Goal: Information Seeking & Learning: Check status

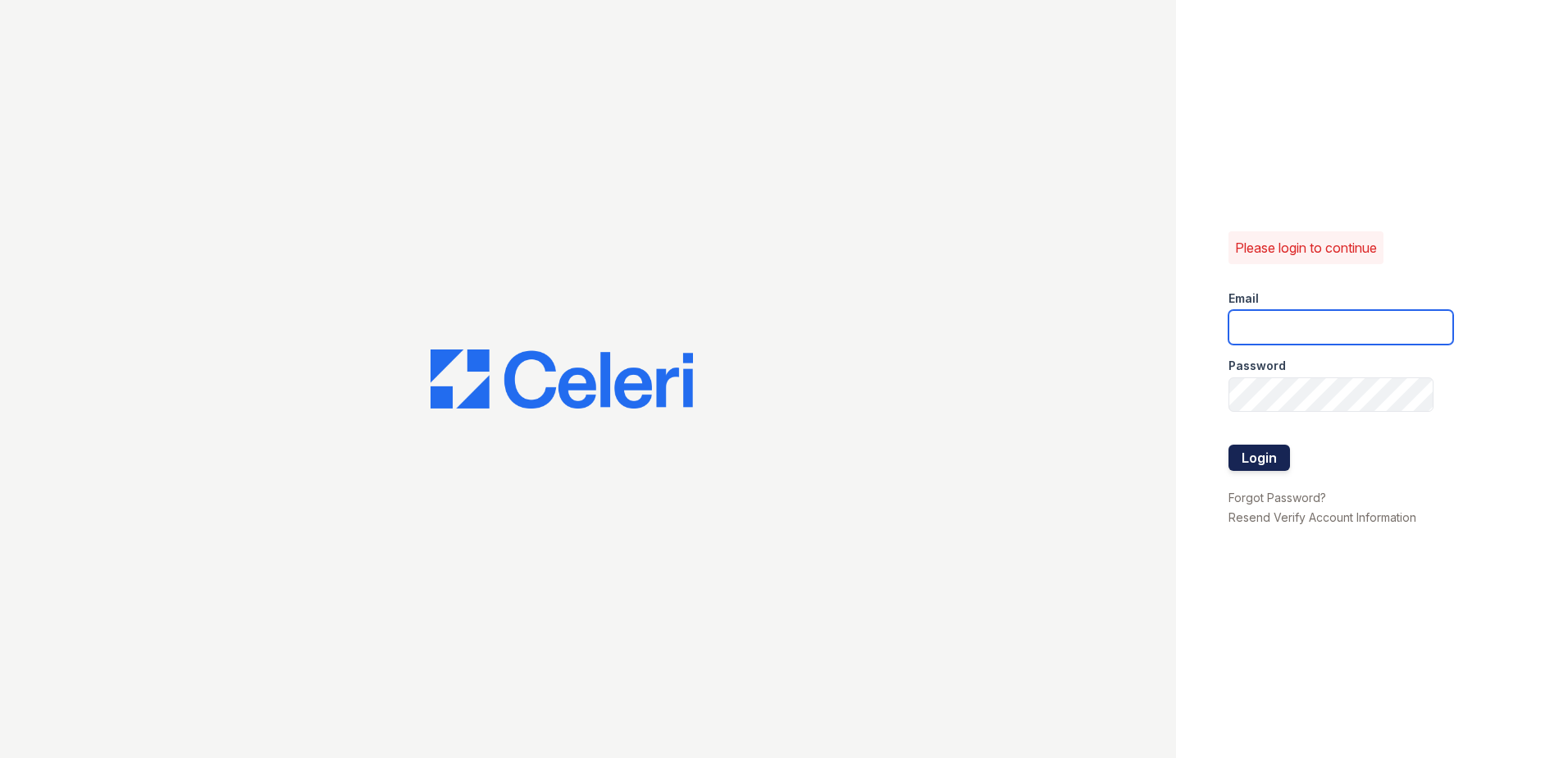
type input "renewwhitemarsh@trinity-pm.com"
click at [1234, 450] on button "Login" at bounding box center [1259, 458] width 61 height 26
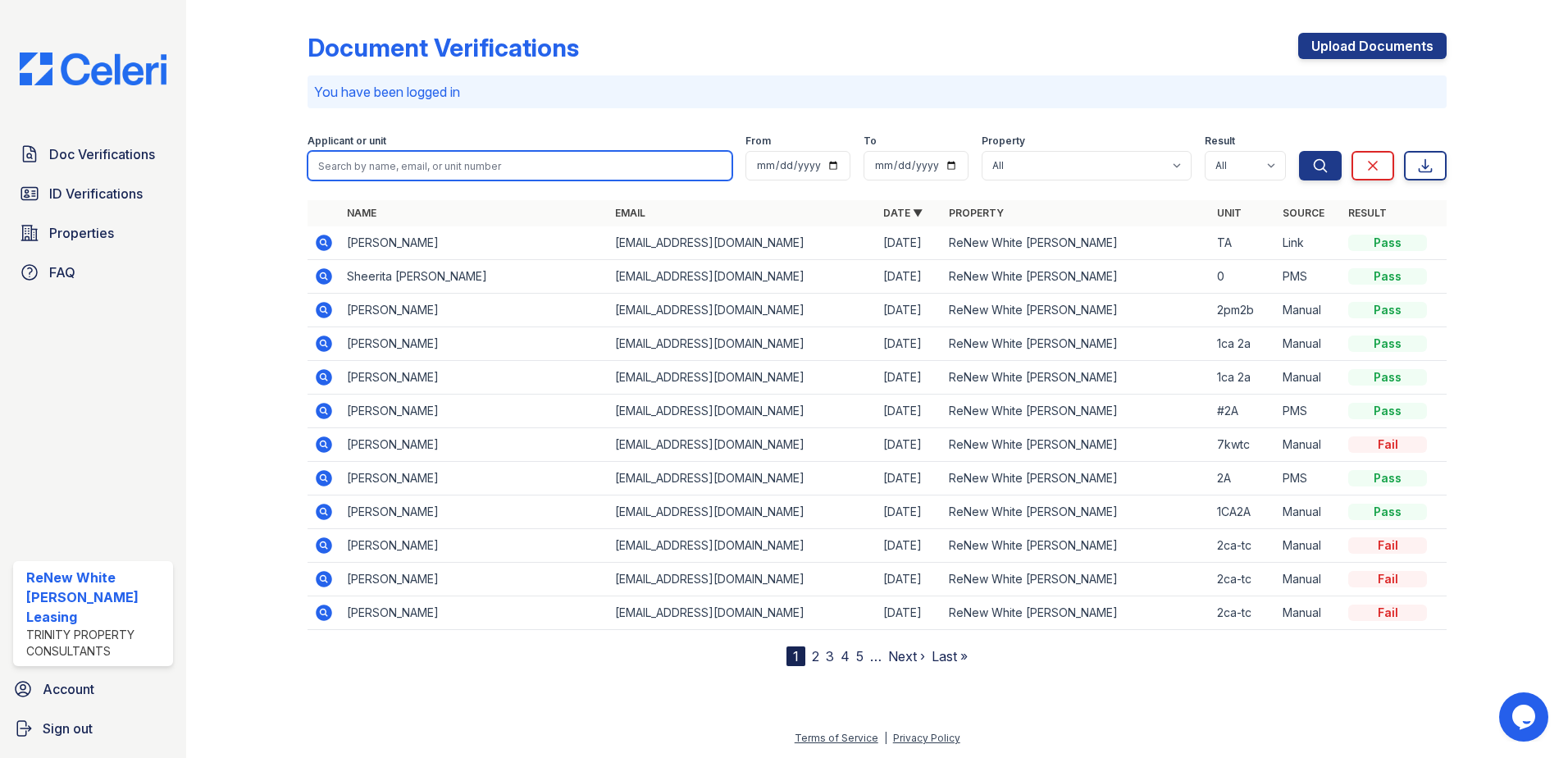
click at [472, 170] on input "search" at bounding box center [520, 166] width 425 height 29
type input "MERCEDES"
click at [1299, 151] on button "Search" at bounding box center [1320, 166] width 42 height 29
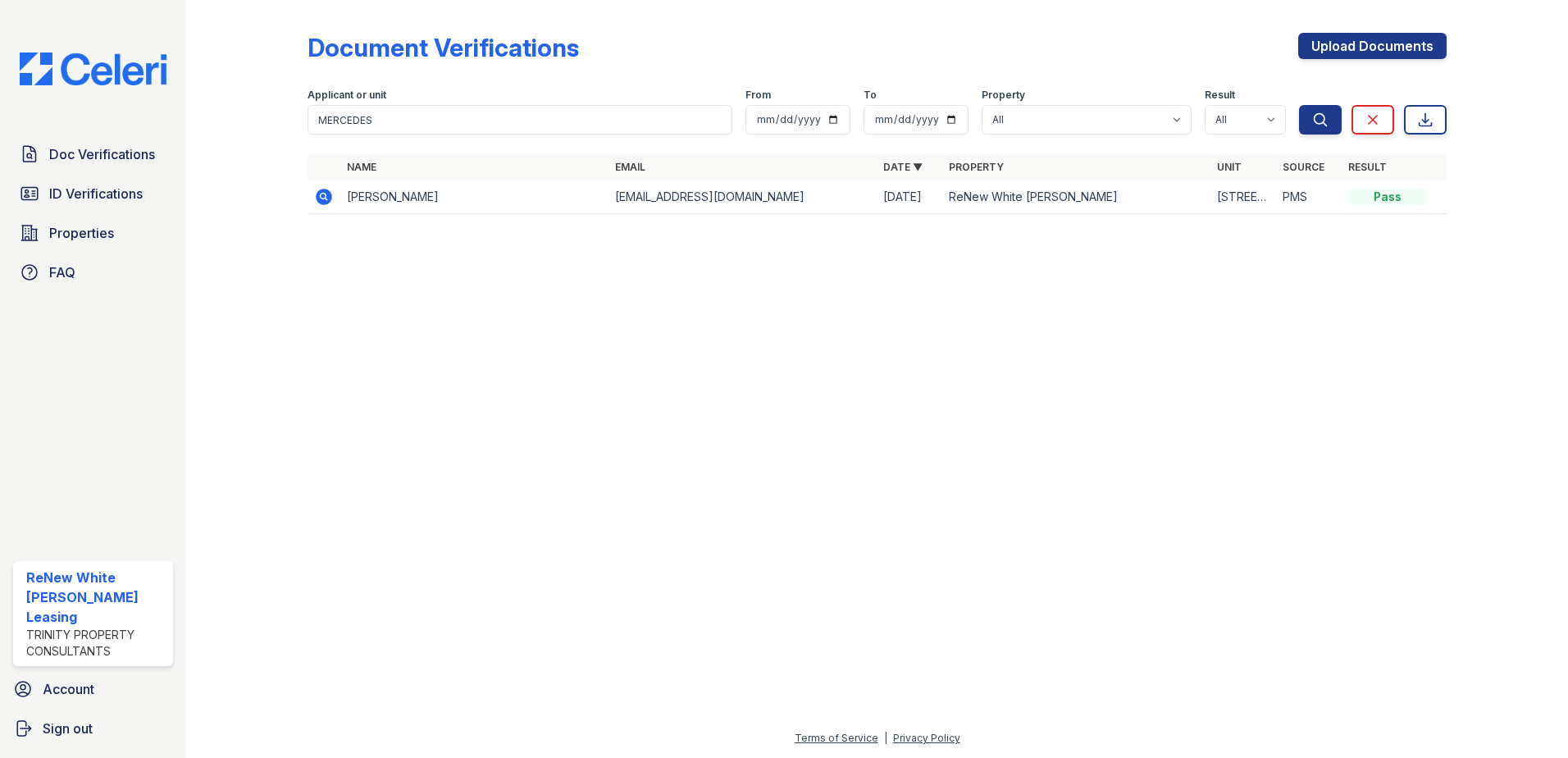
click at [323, 188] on icon at bounding box center [323, 197] width 20 height 20
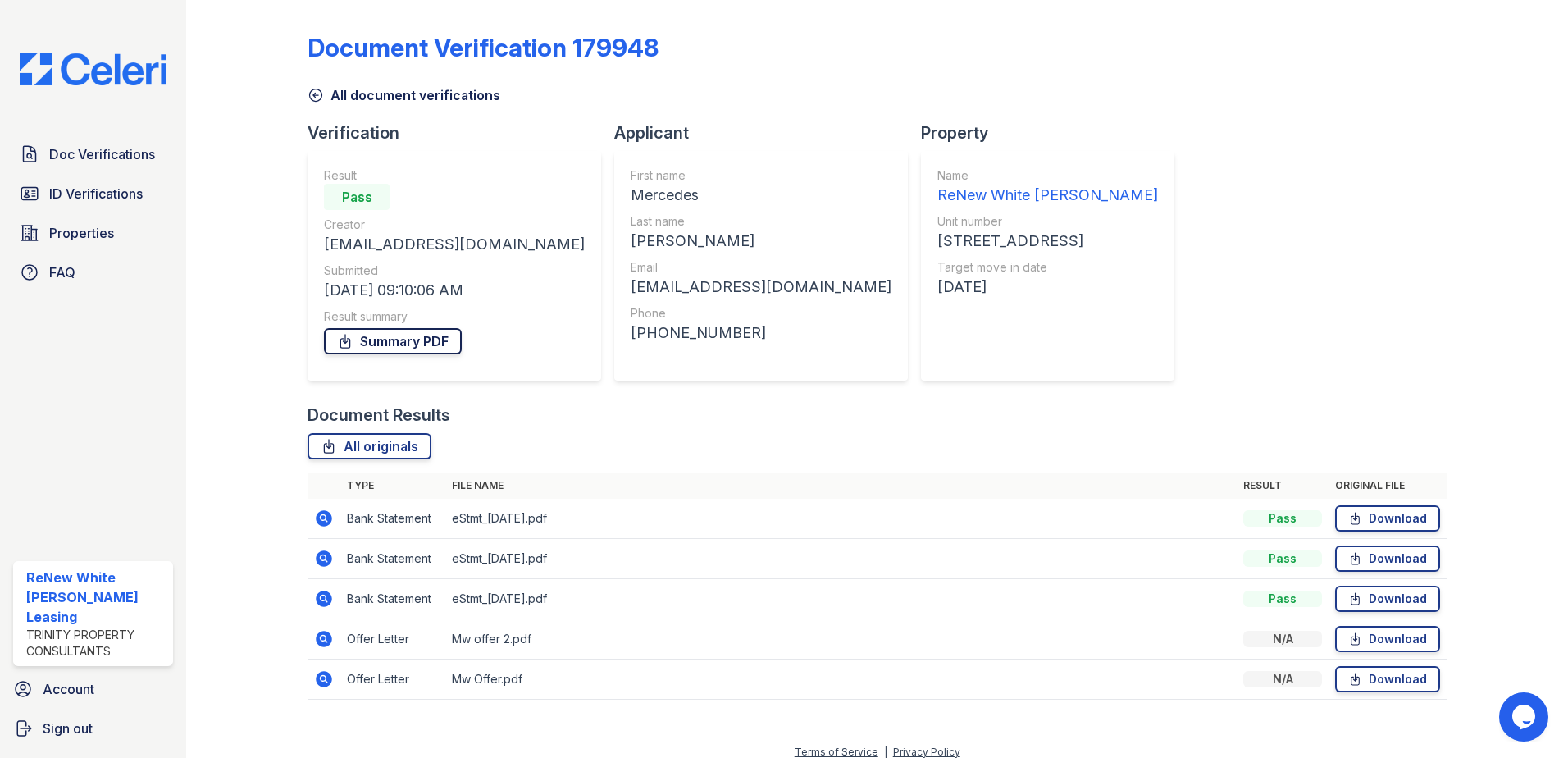
click at [400, 344] on link "Summary PDF" at bounding box center [393, 341] width 138 height 26
click at [397, 445] on link "All originals" at bounding box center [369, 447] width 124 height 26
click at [387, 453] on link "All originals" at bounding box center [369, 447] width 124 height 26
click at [126, 197] on span "ID Verifications" at bounding box center [95, 193] width 93 height 20
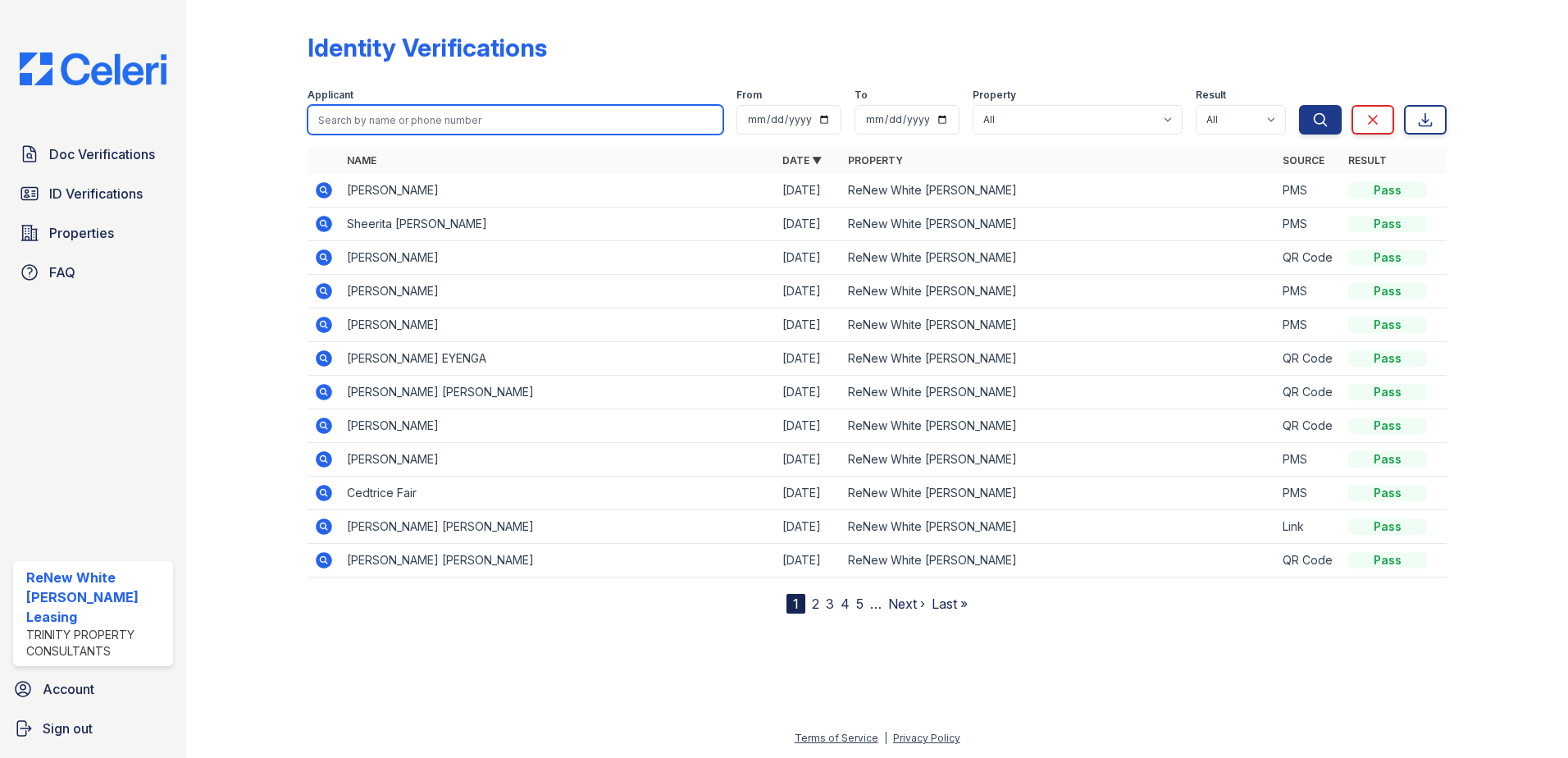
click at [524, 118] on input "search" at bounding box center [515, 119] width 416 height 29
type input "MERCEDES"
click at [1299, 105] on button "Search" at bounding box center [1320, 119] width 42 height 29
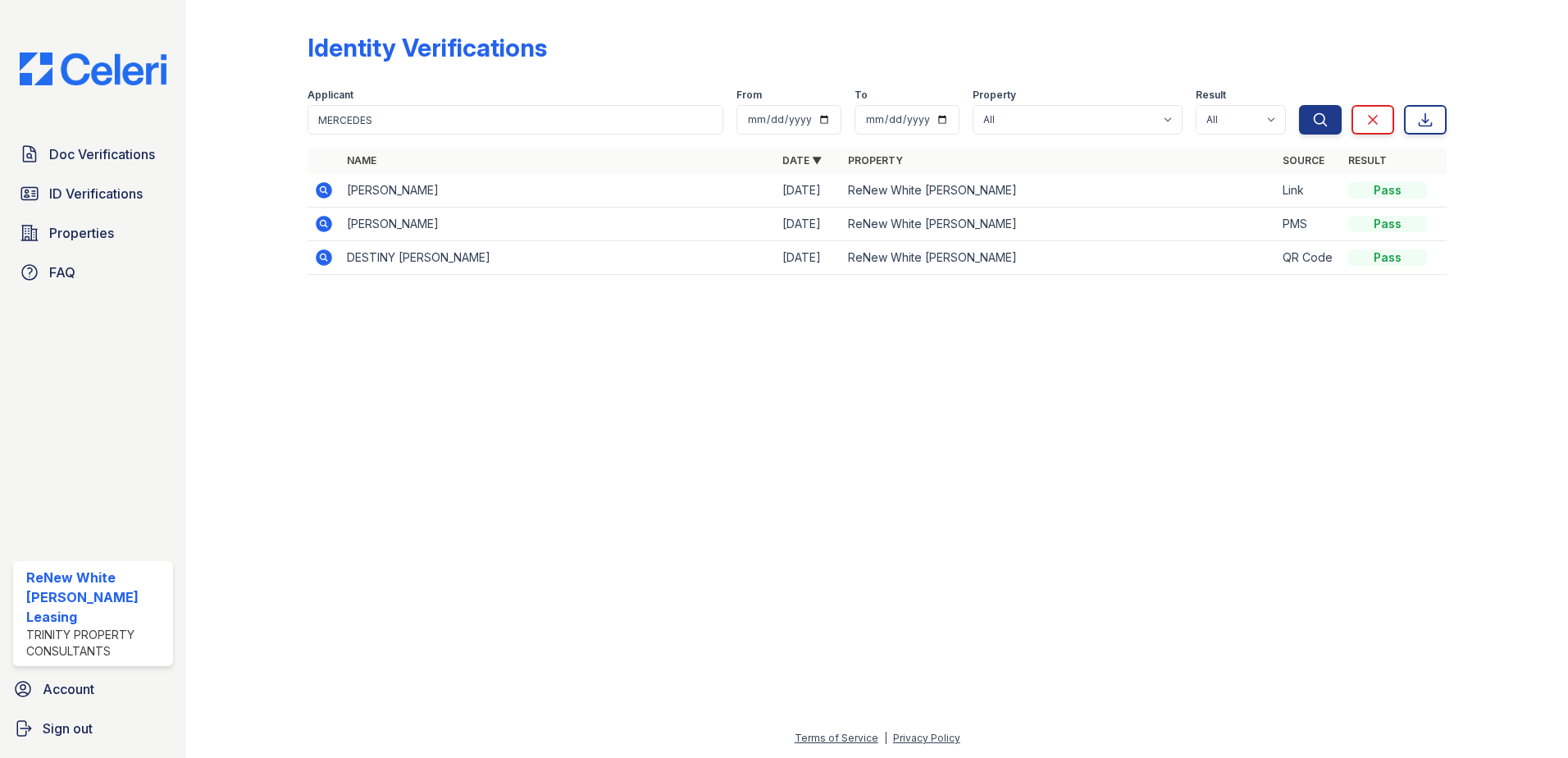
click at [327, 197] on icon at bounding box center [323, 190] width 20 height 20
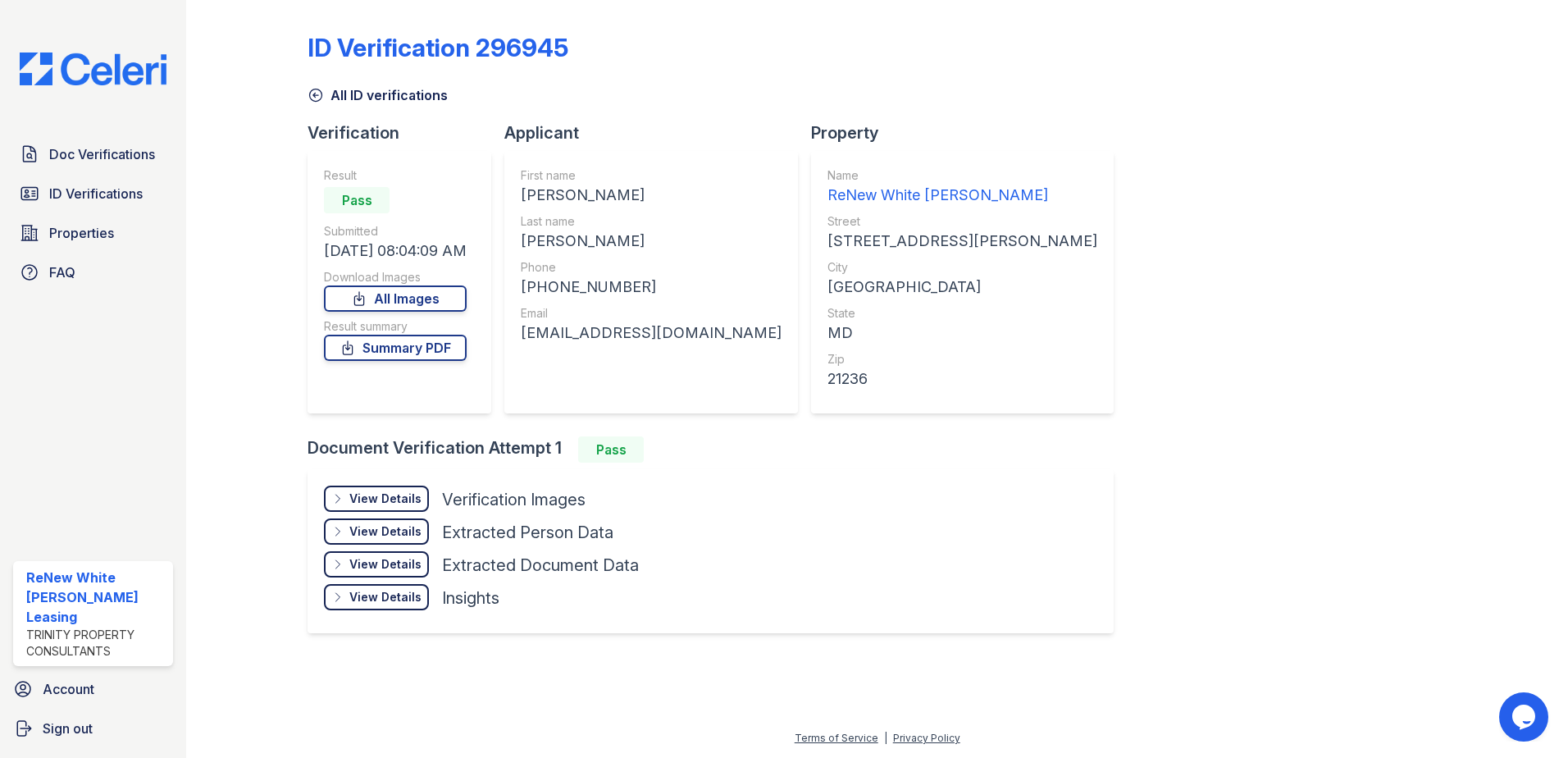
click at [378, 497] on div "View Details" at bounding box center [385, 498] width 72 height 16
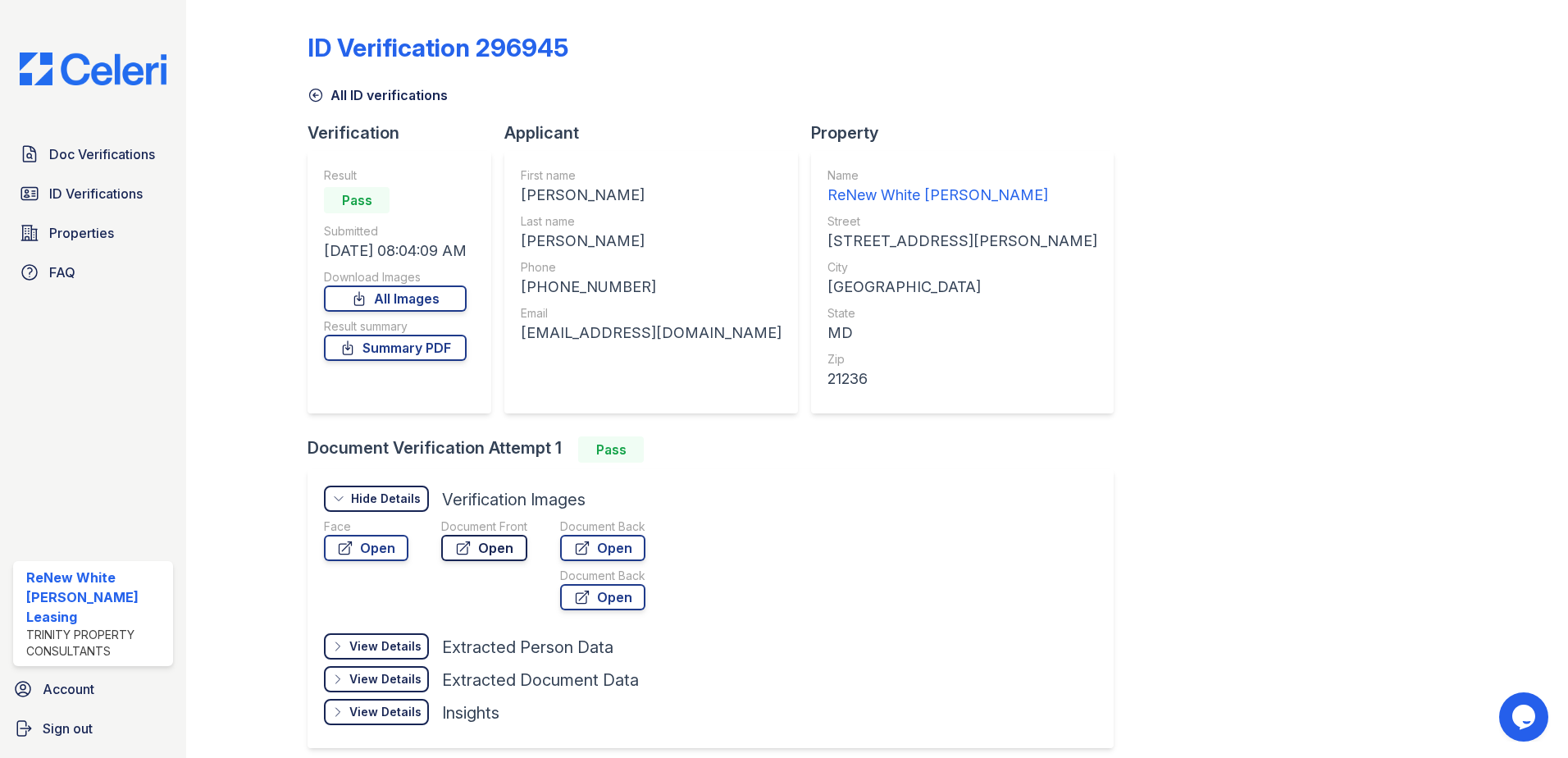
click at [492, 544] on link "Open" at bounding box center [484, 548] width 86 height 26
